Goal: Browse casually

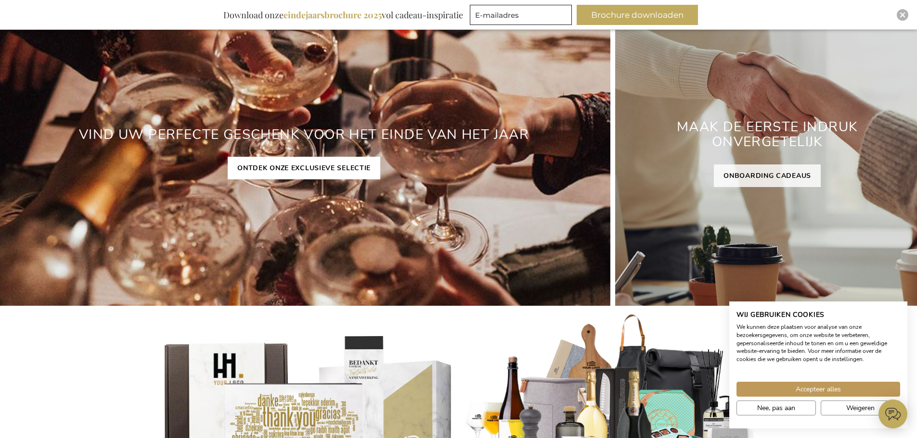
click at [305, 167] on link "ONTDEK ONZE EXCLUSIEVE SELECTIE" at bounding box center [304, 168] width 153 height 23
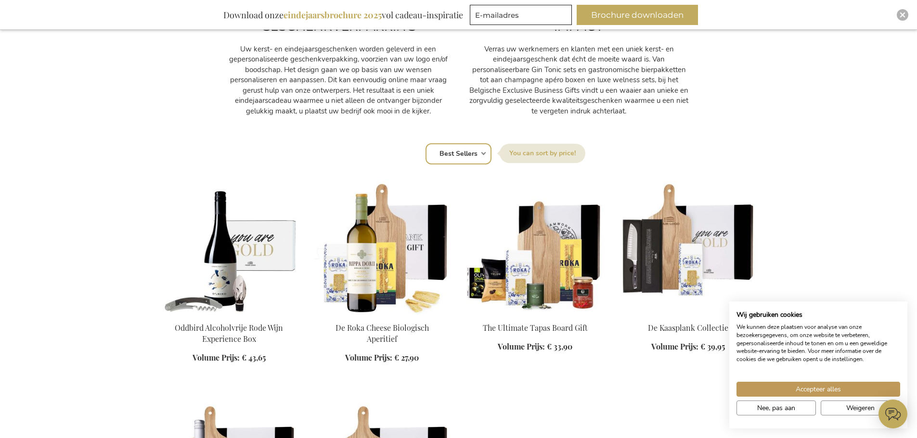
scroll to position [529, 0]
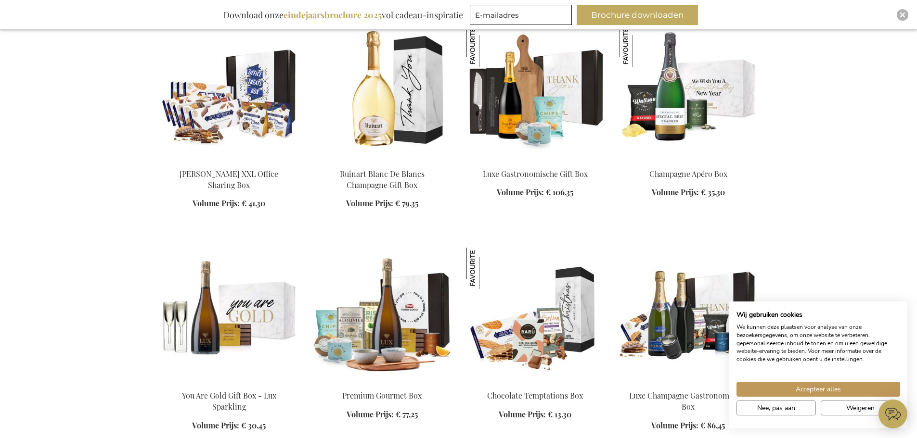
scroll to position [1781, 0]
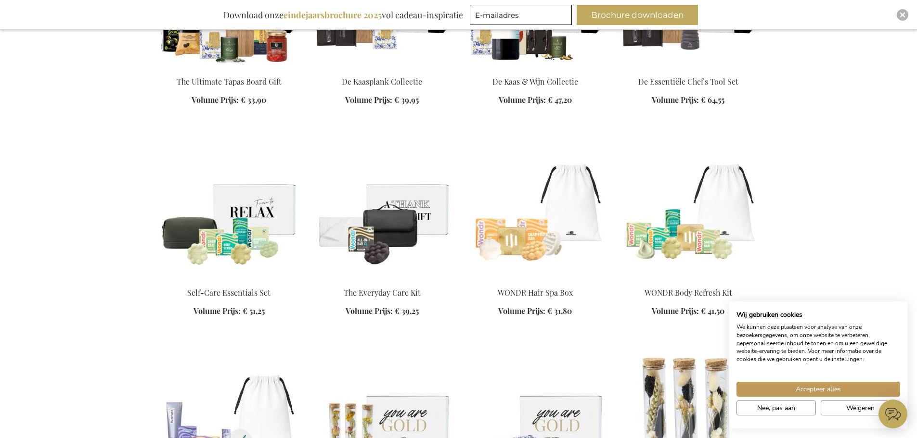
scroll to position [2743, 0]
